Goal: Task Accomplishment & Management: Manage account settings

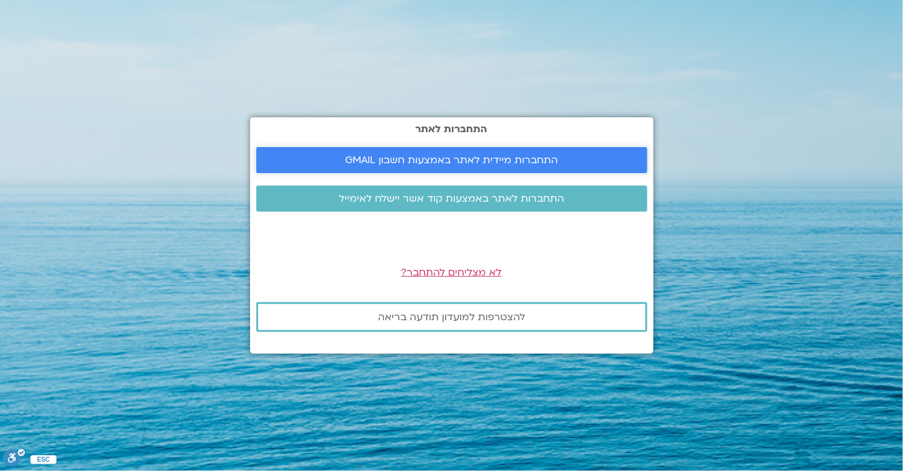
click at [415, 157] on span "התחברות מיידית לאתר באמצעות חשבון GMAIL" at bounding box center [451, 160] width 213 height 11
click at [463, 165] on span "התחברות מיידית לאתר באמצעות חשבון GMAIL" at bounding box center [451, 160] width 213 height 11
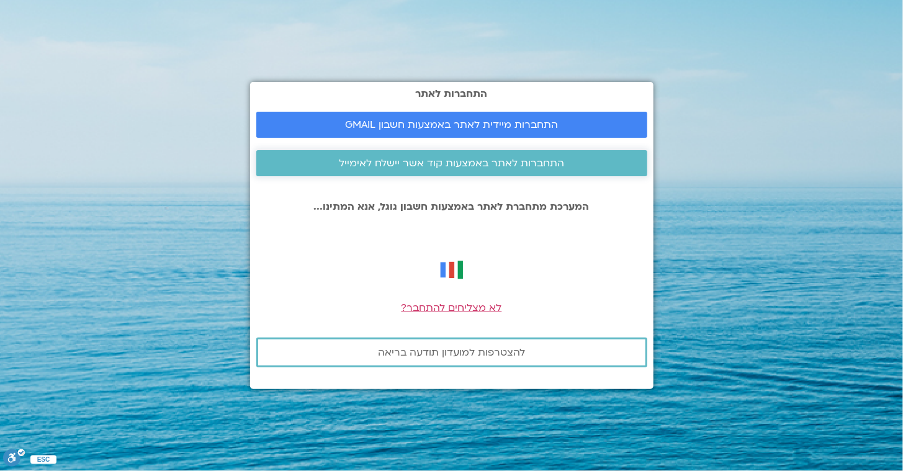
click at [547, 165] on span "התחברות לאתר באמצעות קוד אשר יישלח לאימייל" at bounding box center [451, 163] width 225 height 11
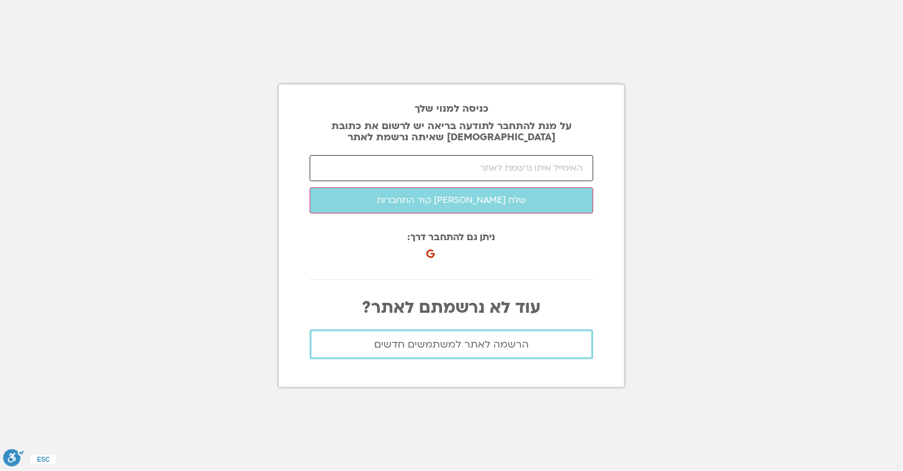
click at [547, 169] on input "email" at bounding box center [452, 168] width 284 height 26
type input "[EMAIL_ADDRESS][DOMAIN_NAME]"
click at [310, 188] on button "שלח לי קוד התחברות" at bounding box center [452, 201] width 284 height 26
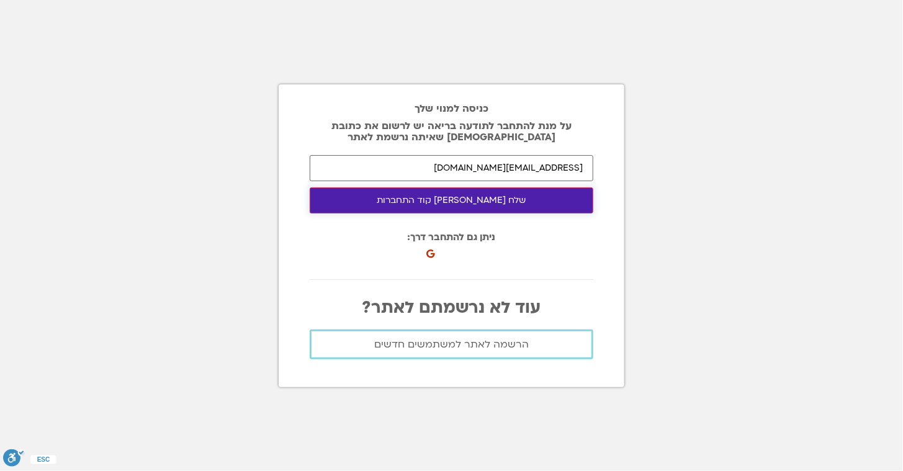
click at [517, 194] on button "שלח לי קוד התחברות" at bounding box center [452, 201] width 284 height 26
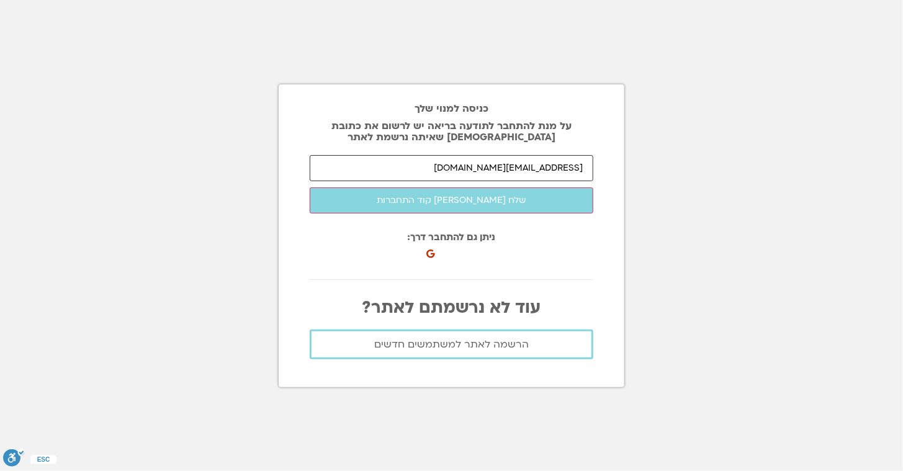
click at [513, 166] on input "ladyraiz@gmail.com" at bounding box center [452, 168] width 284 height 26
click at [453, 341] on span "הרשמה לאתר למשתמשים חדשים" at bounding box center [451, 344] width 155 height 11
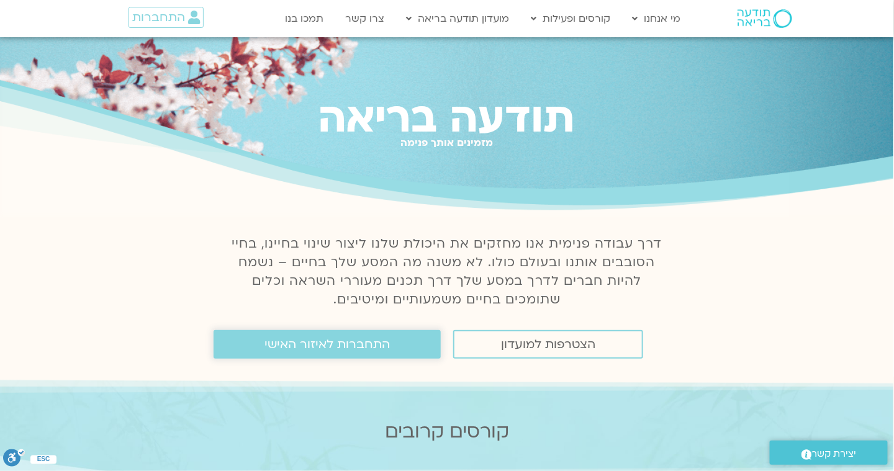
click at [428, 341] on link "התחברות לאיזור האישי" at bounding box center [327, 344] width 227 height 29
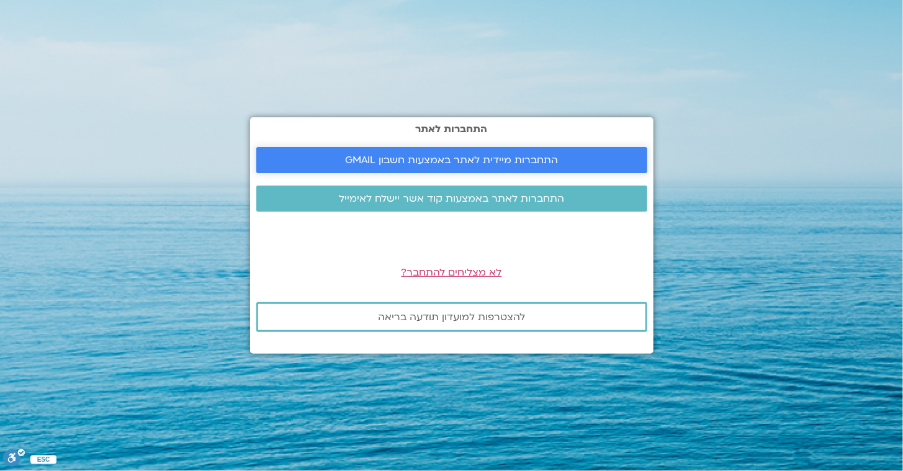
click at [512, 160] on span "התחברות מיידית לאתר באמצעות חשבון GMAIL" at bounding box center [451, 160] width 213 height 11
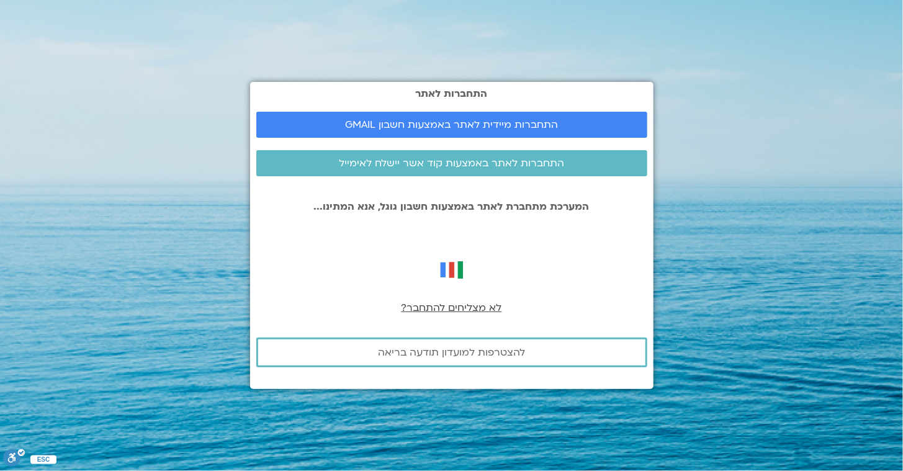
click at [469, 307] on span "לא מצליחים להתחבר?" at bounding box center [452, 308] width 101 height 14
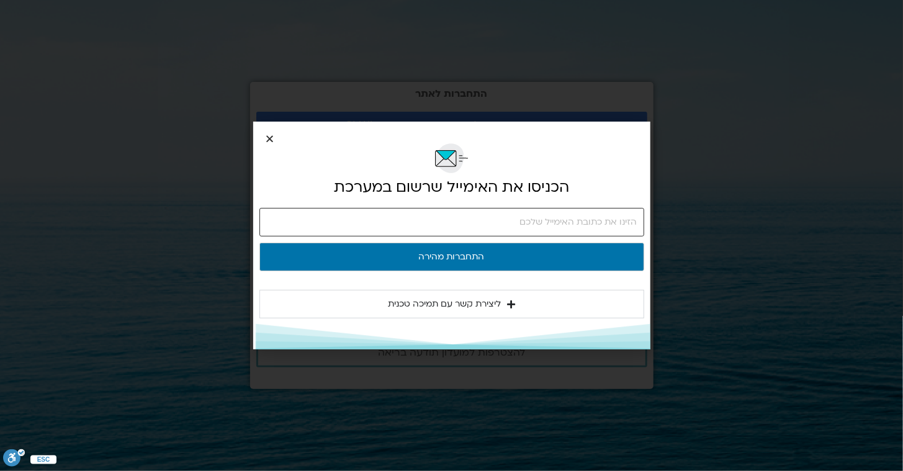
click at [536, 230] on input "email" at bounding box center [452, 222] width 385 height 29
click at [260, 243] on button "התחברות מהירה" at bounding box center [452, 257] width 385 height 29
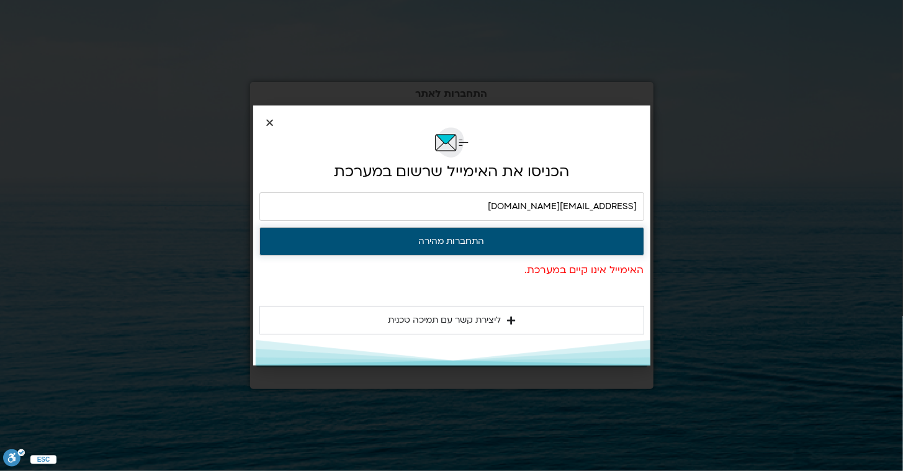
click at [536, 237] on button "התחברות מהירה" at bounding box center [452, 241] width 385 height 29
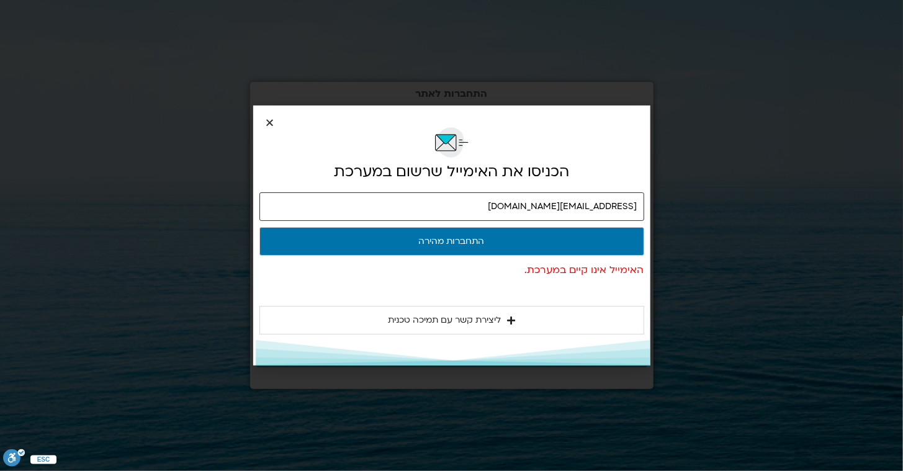
click at [561, 206] on input "[EMAIL_ADDRESS][DOMAIN_NAME]" at bounding box center [452, 206] width 385 height 29
type input "hedvaraiz@gmail.com"
click at [260, 227] on button "התחברות מהירה" at bounding box center [452, 241] width 385 height 29
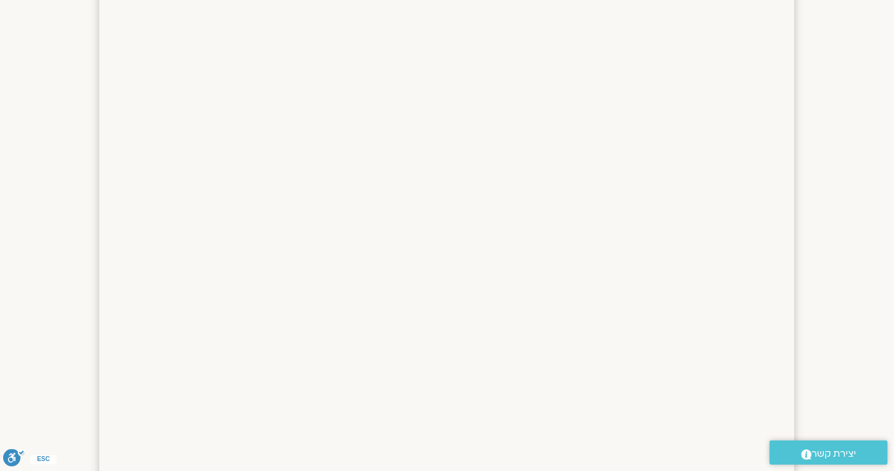
scroll to position [310, 0]
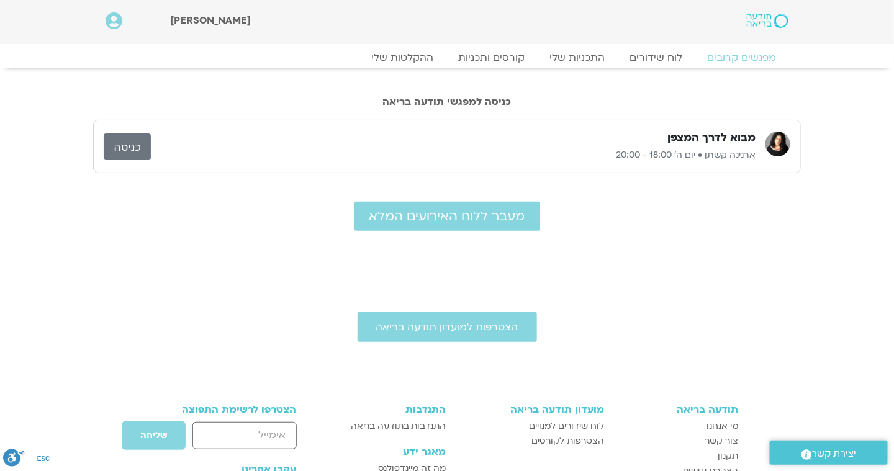
click at [137, 143] on link "כניסה" at bounding box center [127, 146] width 47 height 27
